Goal: Find contact information: Find contact information

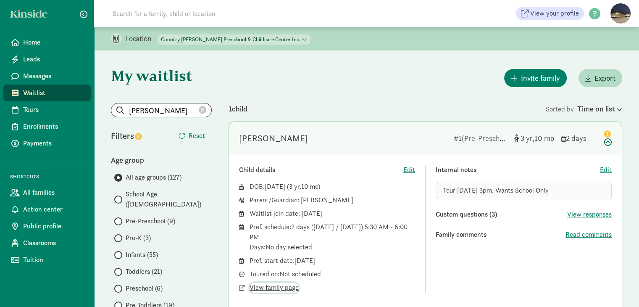
click at [277, 289] on span "View family page" at bounding box center [274, 287] width 49 height 10
click at [202, 108] on icon at bounding box center [203, 110] width 8 height 8
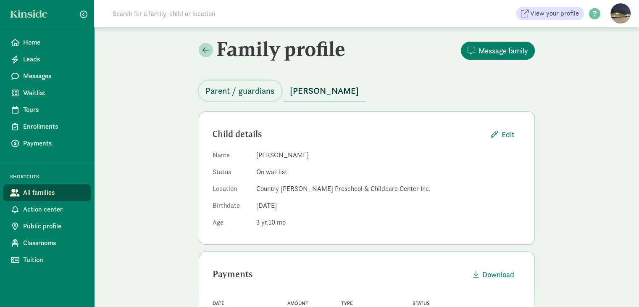
click at [253, 90] on span "Parent / guardians" at bounding box center [240, 90] width 69 height 13
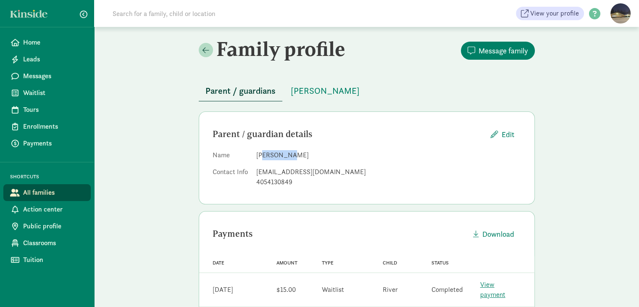
drag, startPoint x: 284, startPoint y: 155, endPoint x: 261, endPoint y: 155, distance: 22.3
click at [261, 155] on dd "[PERSON_NAME]" at bounding box center [388, 155] width 265 height 10
click at [267, 153] on dd "[PERSON_NAME]" at bounding box center [388, 155] width 265 height 10
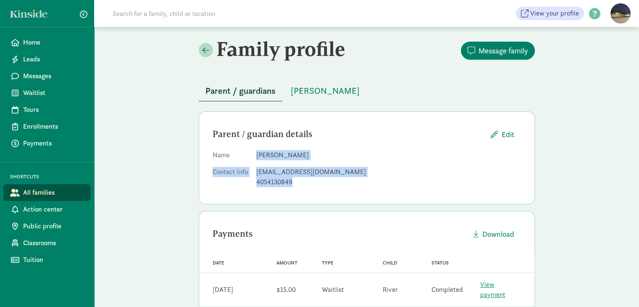
drag, startPoint x: 256, startPoint y: 155, endPoint x: 321, endPoint y: 185, distance: 71.5
click at [321, 185] on dl "Name Linyi Tang Contact Info doratangyiyi@gmail.com 4054130849" at bounding box center [367, 170] width 309 height 40
copy dl "Linyi Tang Contact Info doratangyiyi@gmail.com 4054130849"
